Goal: Information Seeking & Learning: Check status

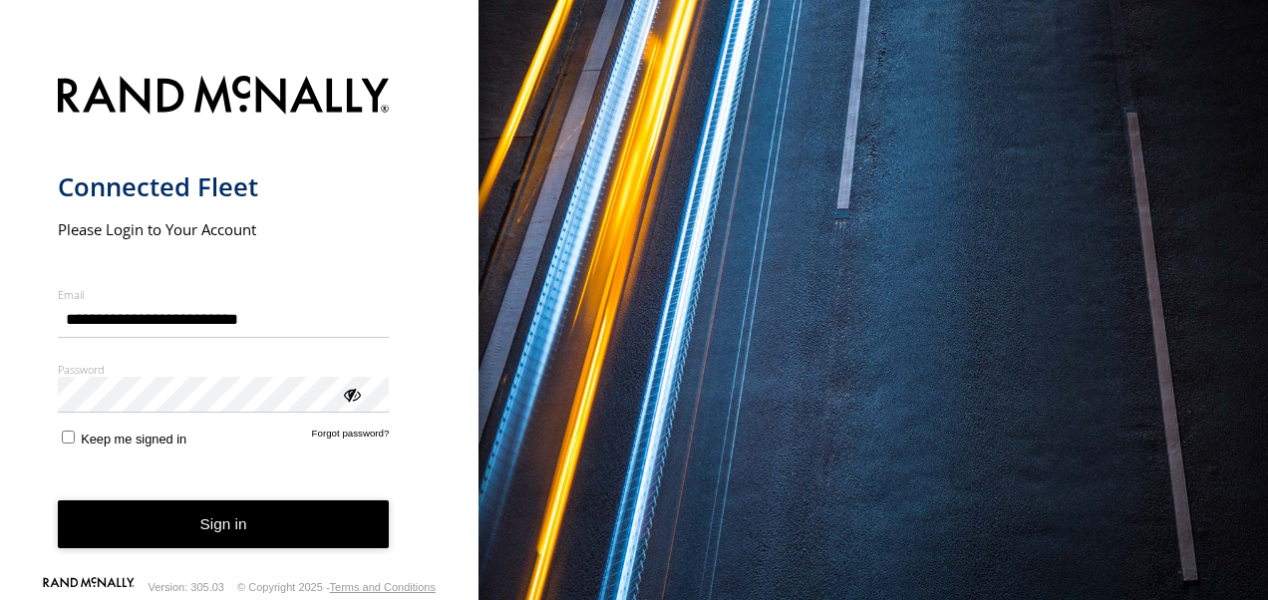
type input "**********"
click at [223, 524] on button "Sign in" at bounding box center [224, 524] width 332 height 49
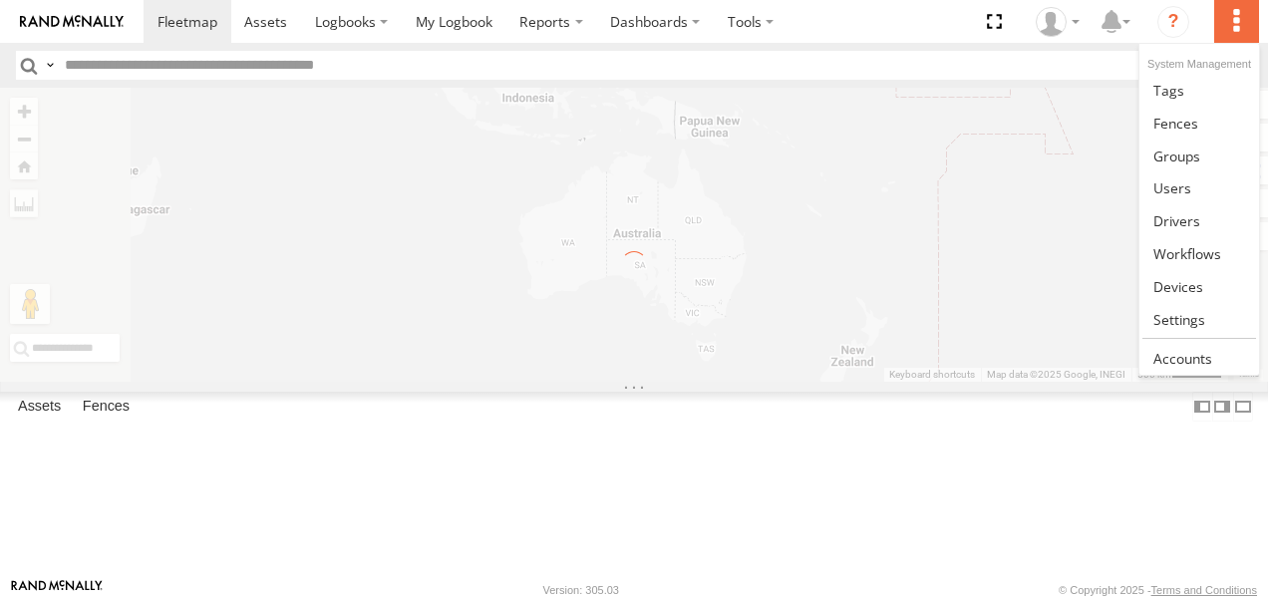
click at [1248, 20] on label at bounding box center [1236, 21] width 44 height 43
click at [1190, 277] on span at bounding box center [1178, 286] width 50 height 19
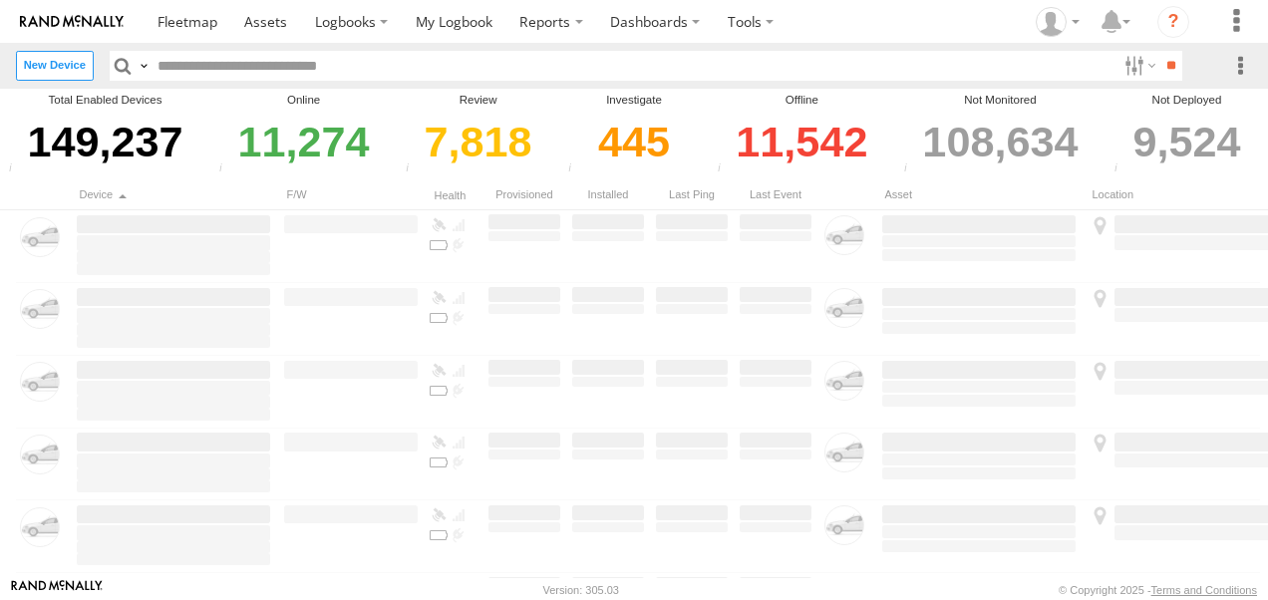
click at [282, 60] on input "text" at bounding box center [634, 65] width 966 height 29
click at [358, 55] on input "text" at bounding box center [634, 65] width 966 height 29
paste input "**********"
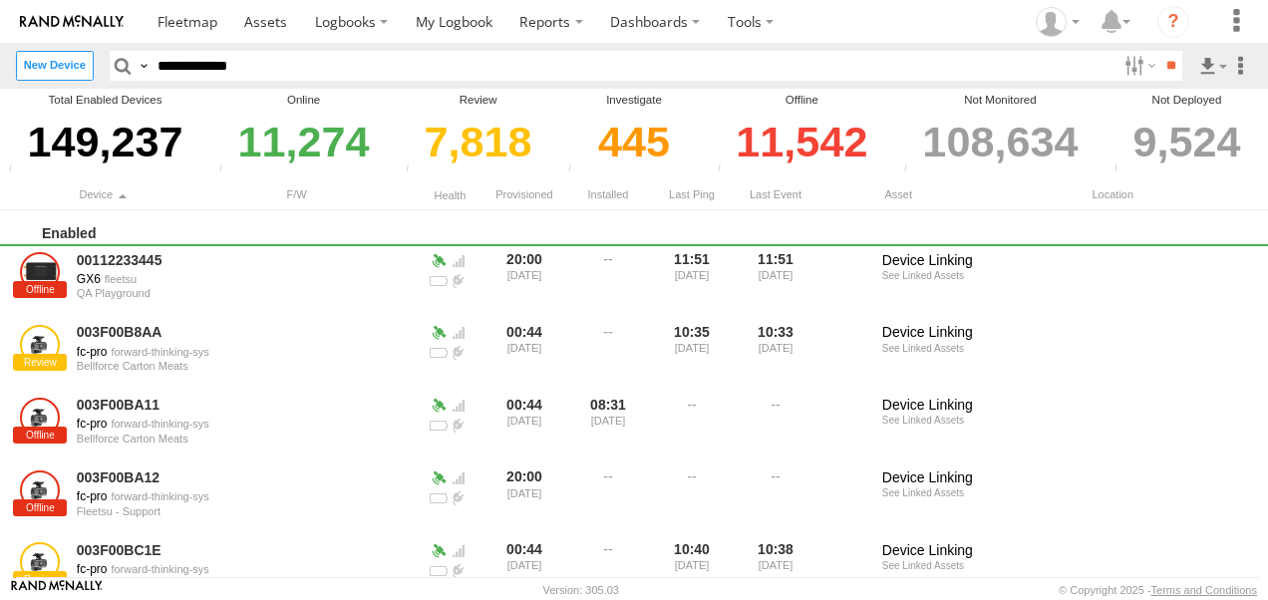
type input "**********"
click at [1159, 51] on input "**" at bounding box center [1170, 65] width 23 height 29
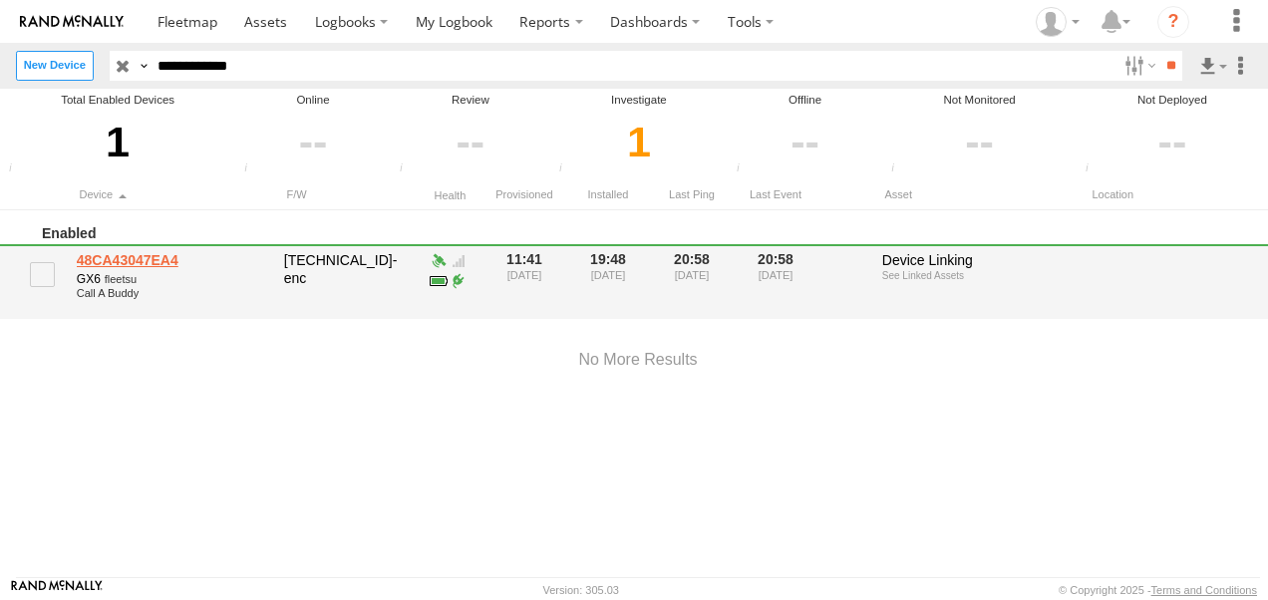
click at [164, 263] on link "48CA43047EA4" at bounding box center [173, 260] width 193 height 18
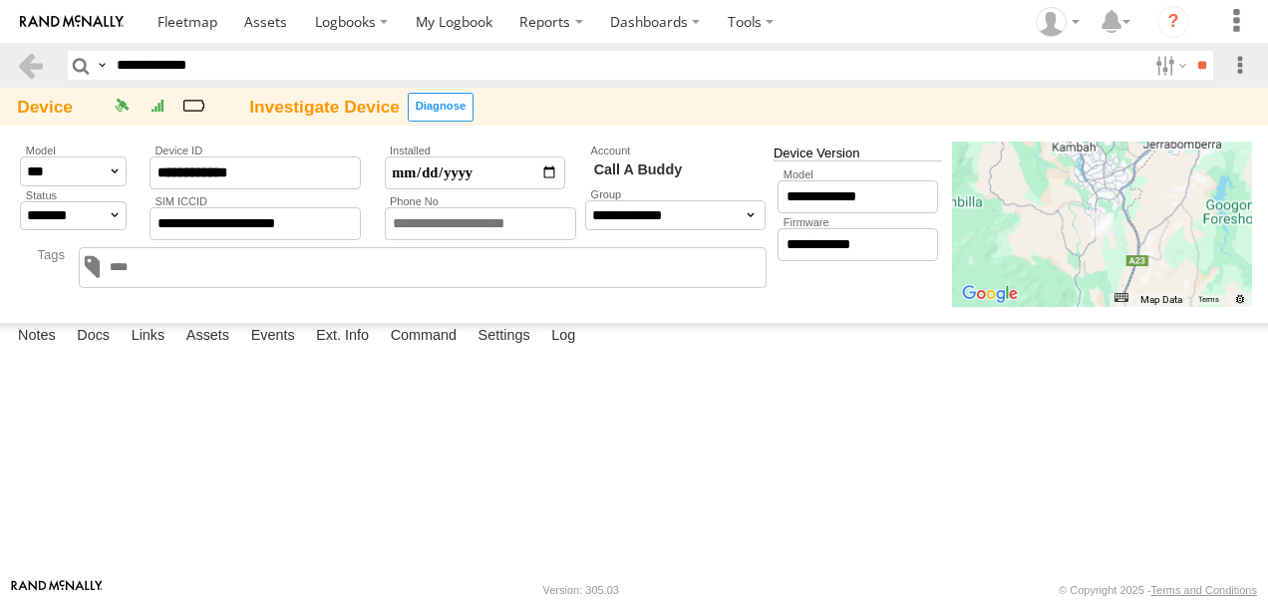
drag, startPoint x: 245, startPoint y: 106, endPoint x: 324, endPoint y: 106, distance: 78.8
click at [324, 106] on div at bounding box center [324, 107] width 166 height 37
click at [190, 102] on div "0" at bounding box center [193, 106] width 32 height 24
click at [349, 108] on div at bounding box center [324, 107] width 166 height 37
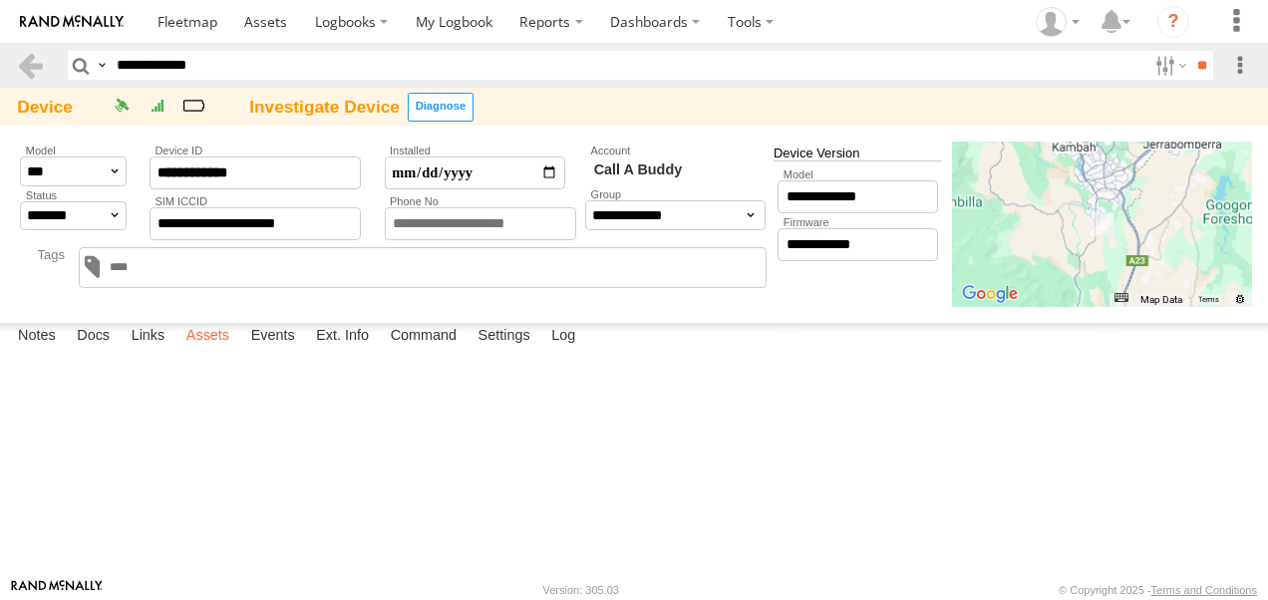
click at [218, 351] on label "Assets" at bounding box center [207, 337] width 63 height 28
click at [0, 0] on link "[PERSON_NAME]" at bounding box center [0, 0] width 0 height 0
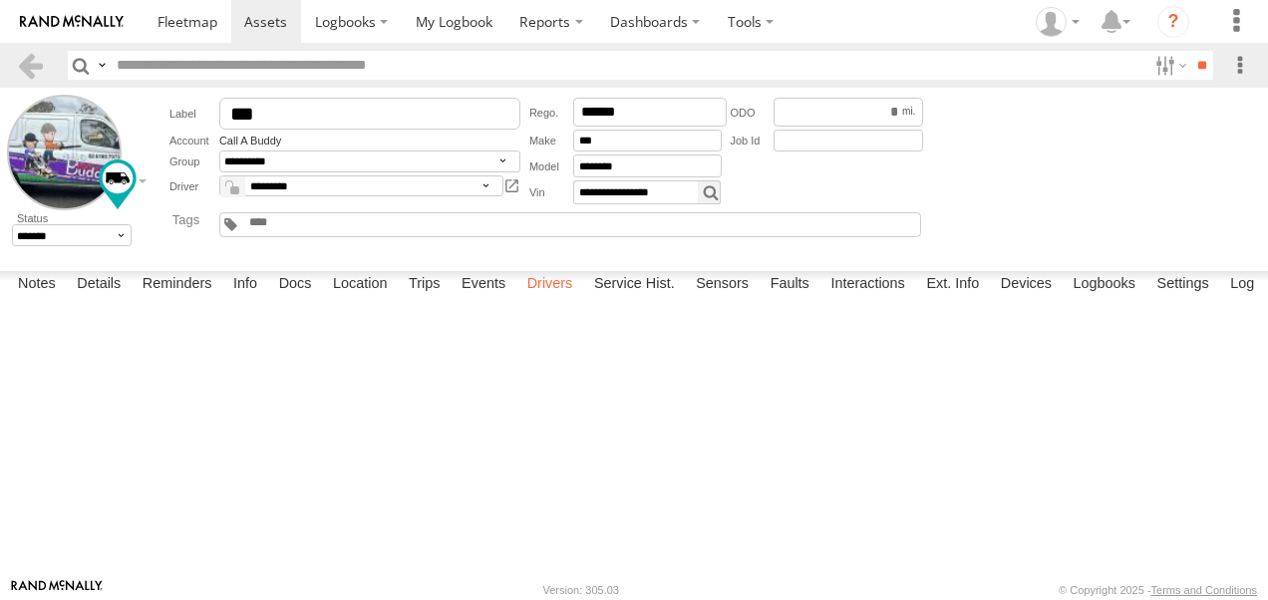
click at [551, 299] on label "Drivers" at bounding box center [550, 285] width 66 height 28
click at [720, 299] on label "Sensors" at bounding box center [722, 285] width 73 height 28
click at [0, 0] on link at bounding box center [0, 0] width 0 height 0
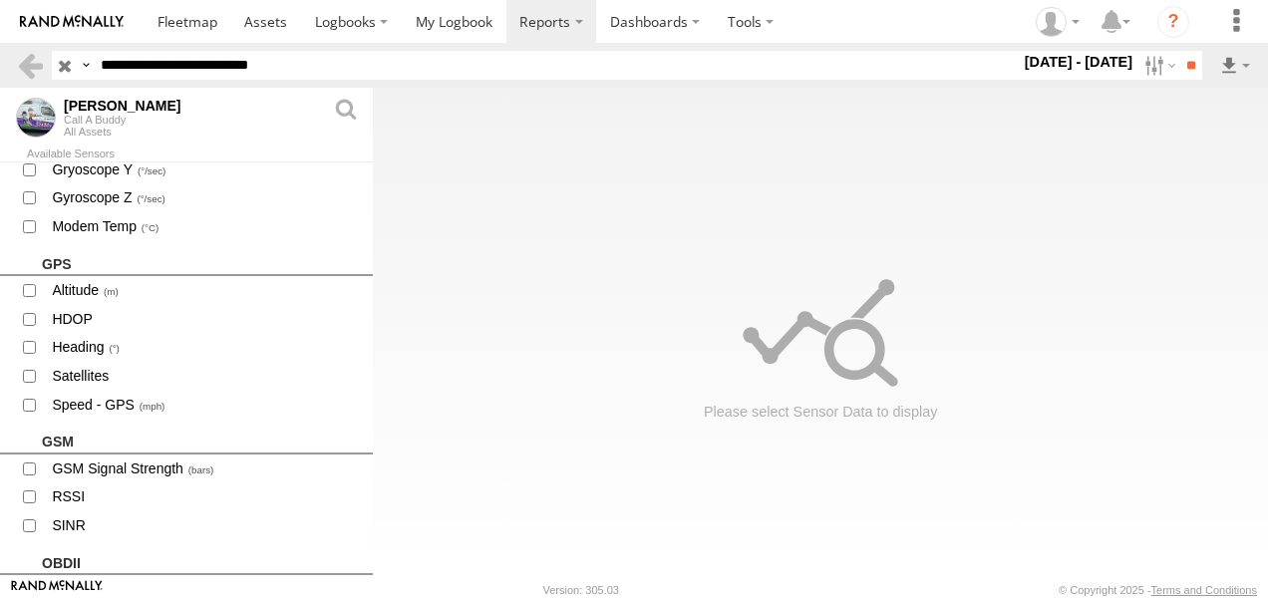
scroll to position [1754, 0]
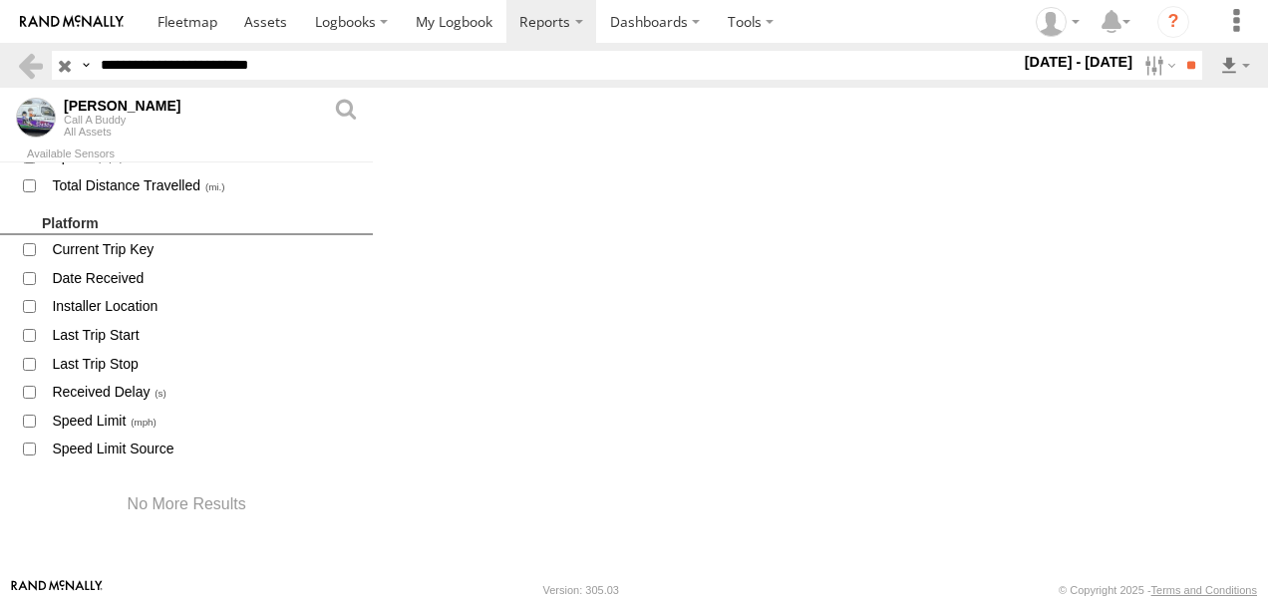
click at [0, 0] on label "Close" at bounding box center [0, 0] width 0 height 0
click at [1137, 68] on label at bounding box center [1158, 65] width 43 height 29
click at [0, 0] on label at bounding box center [0, 0] width 0 height 0
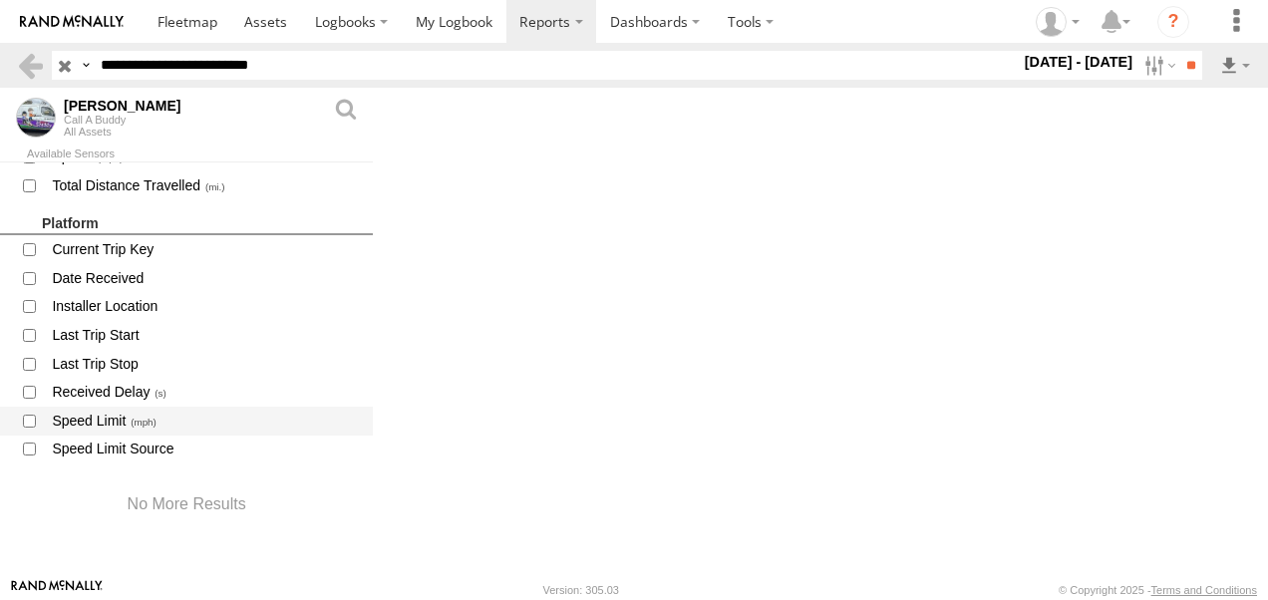
drag, startPoint x: 1146, startPoint y: 67, endPoint x: 105, endPoint y: 409, distance: 1095.6
click at [1145, 67] on label at bounding box center [1158, 65] width 43 height 29
